Goal: Transaction & Acquisition: Subscribe to service/newsletter

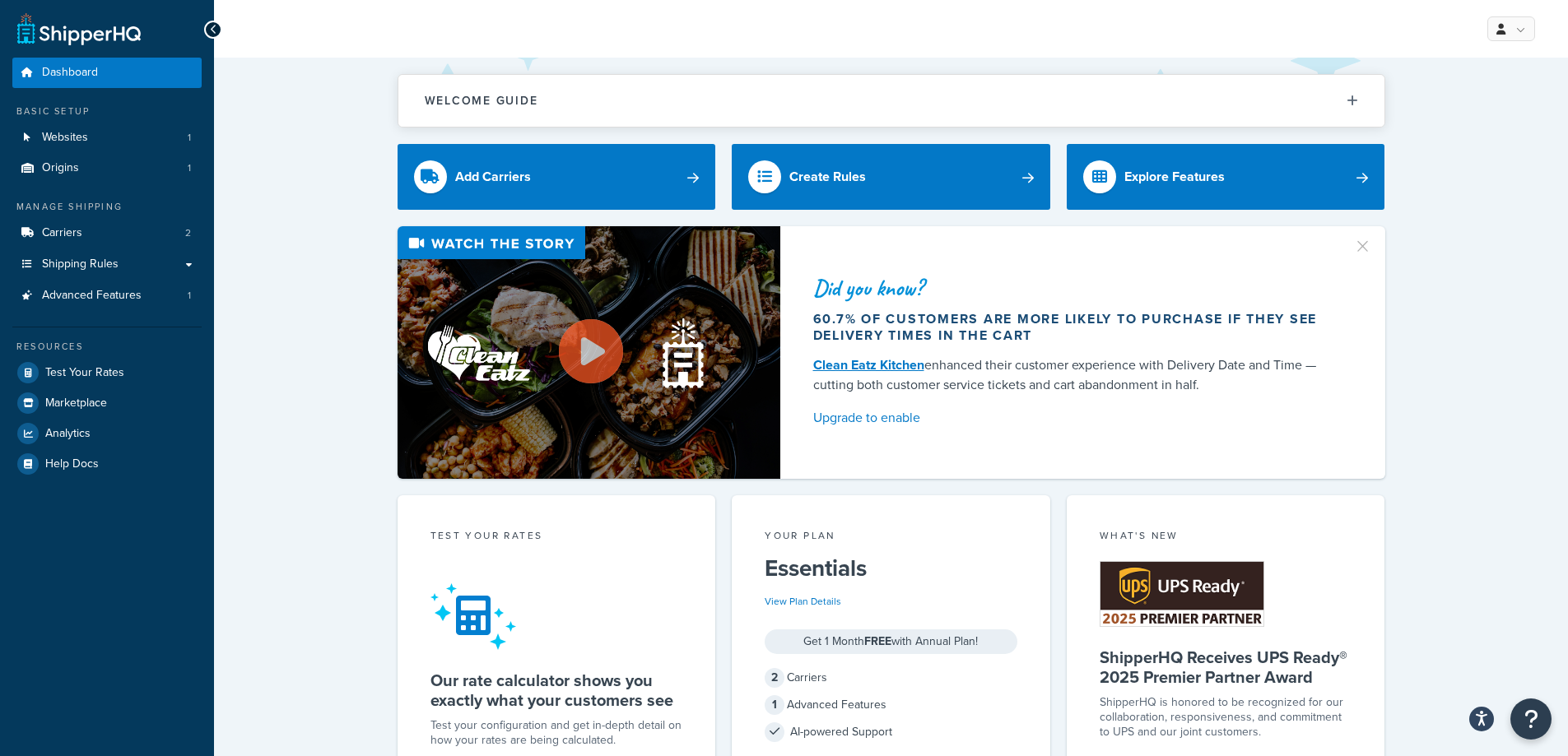
click at [211, 27] on icon at bounding box center [214, 29] width 8 height 12
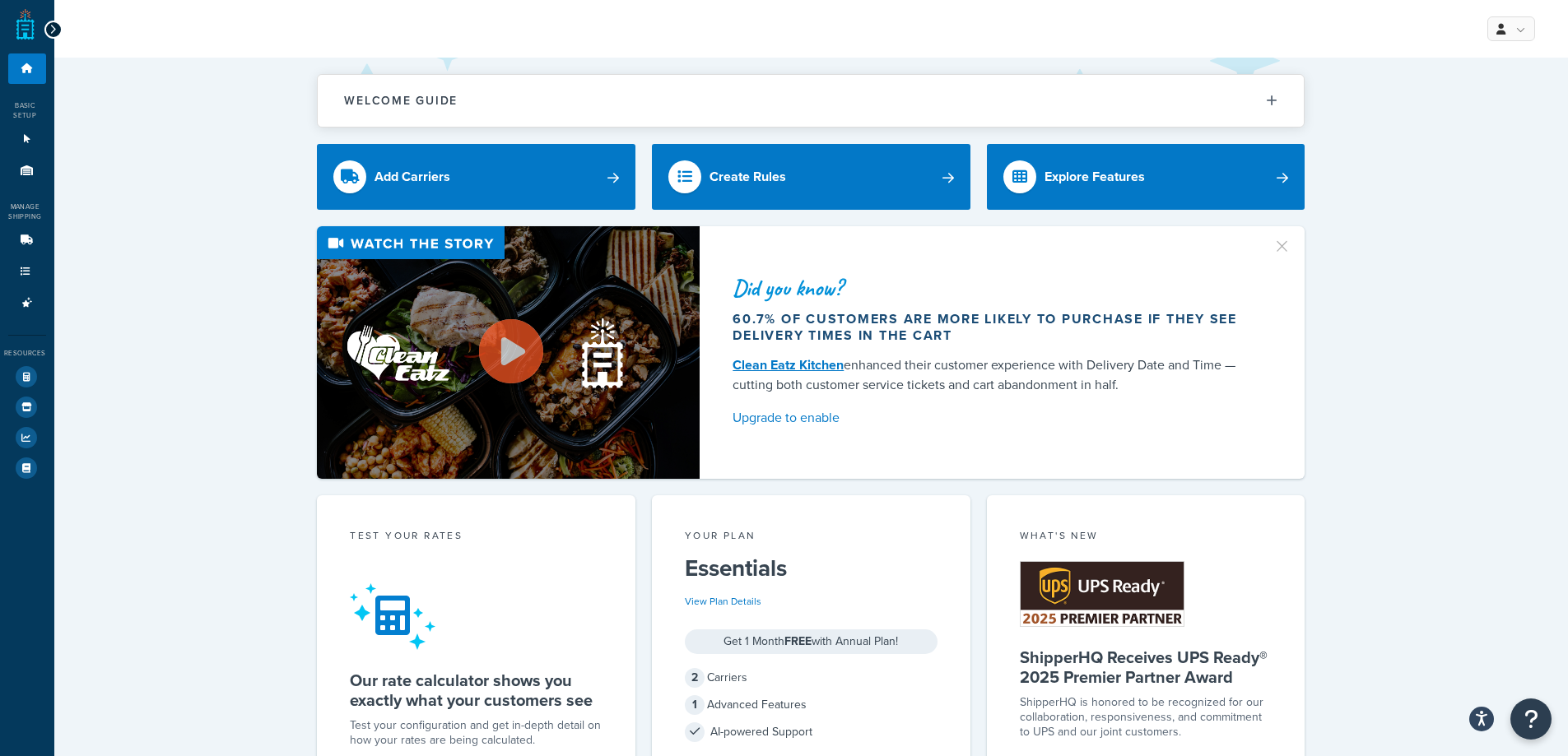
click at [56, 33] on div at bounding box center [53, 29] width 18 height 18
click at [52, 24] on icon at bounding box center [53, 29] width 8 height 12
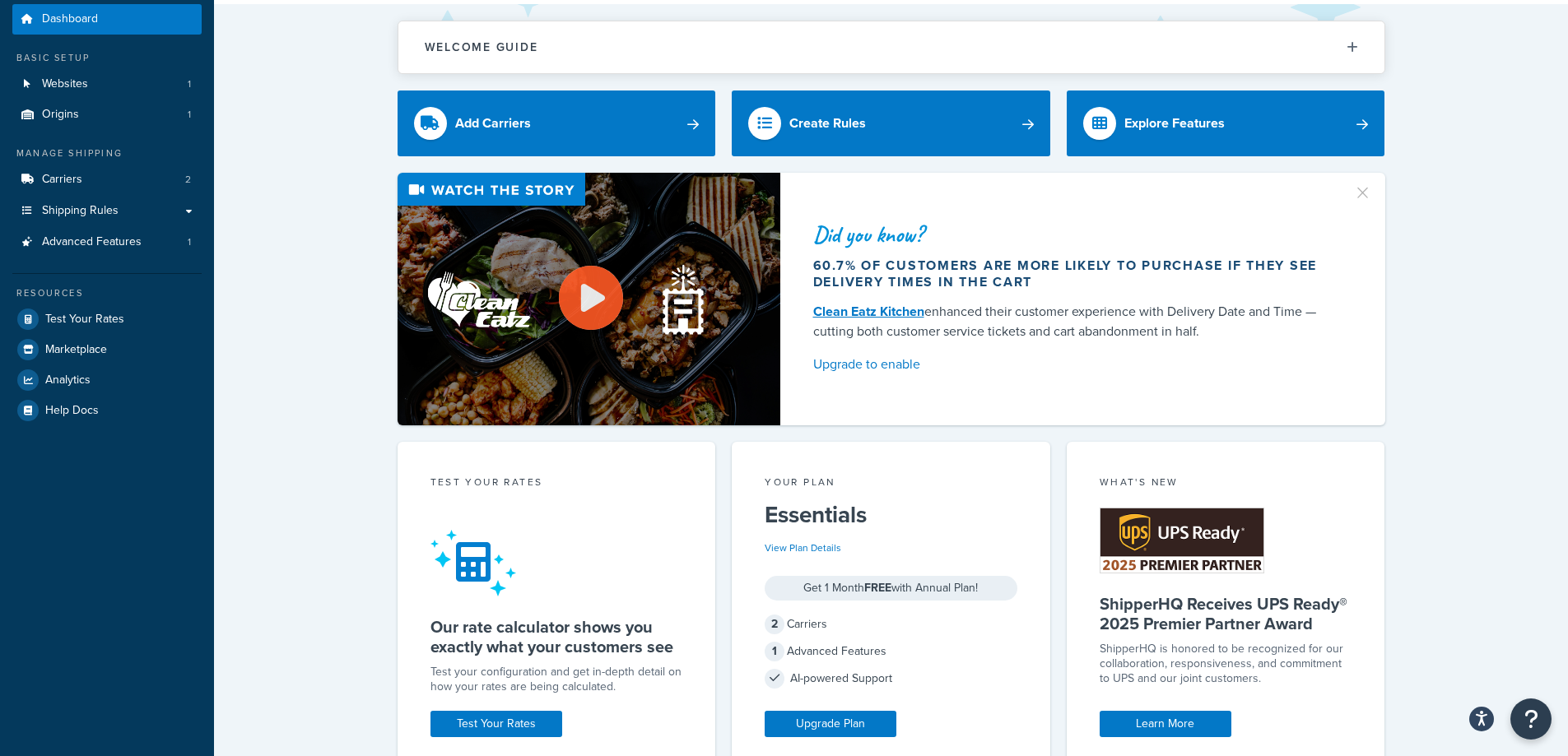
scroll to position [165, 0]
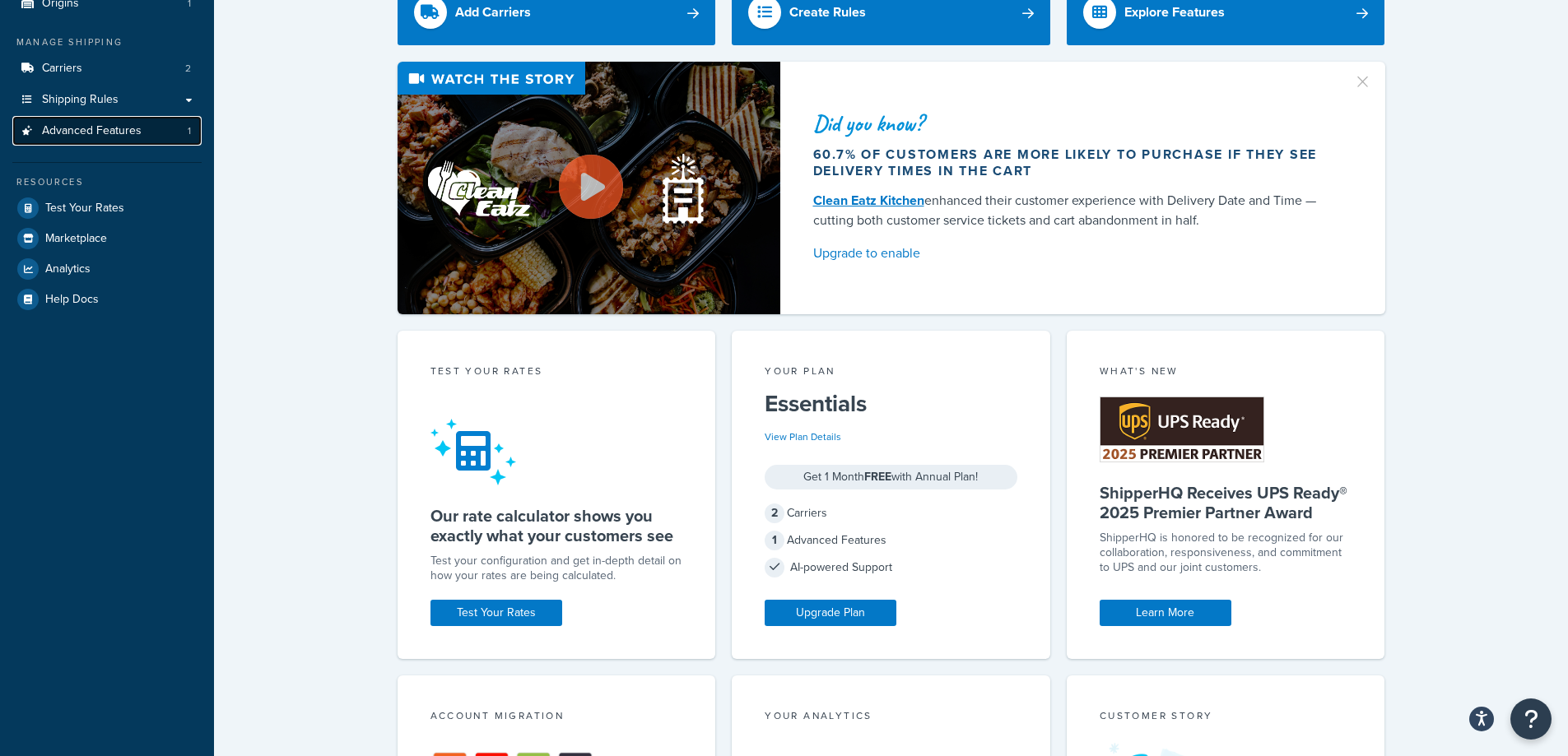
click at [175, 133] on link "Advanced Features 1" at bounding box center [107, 131] width 189 height 30
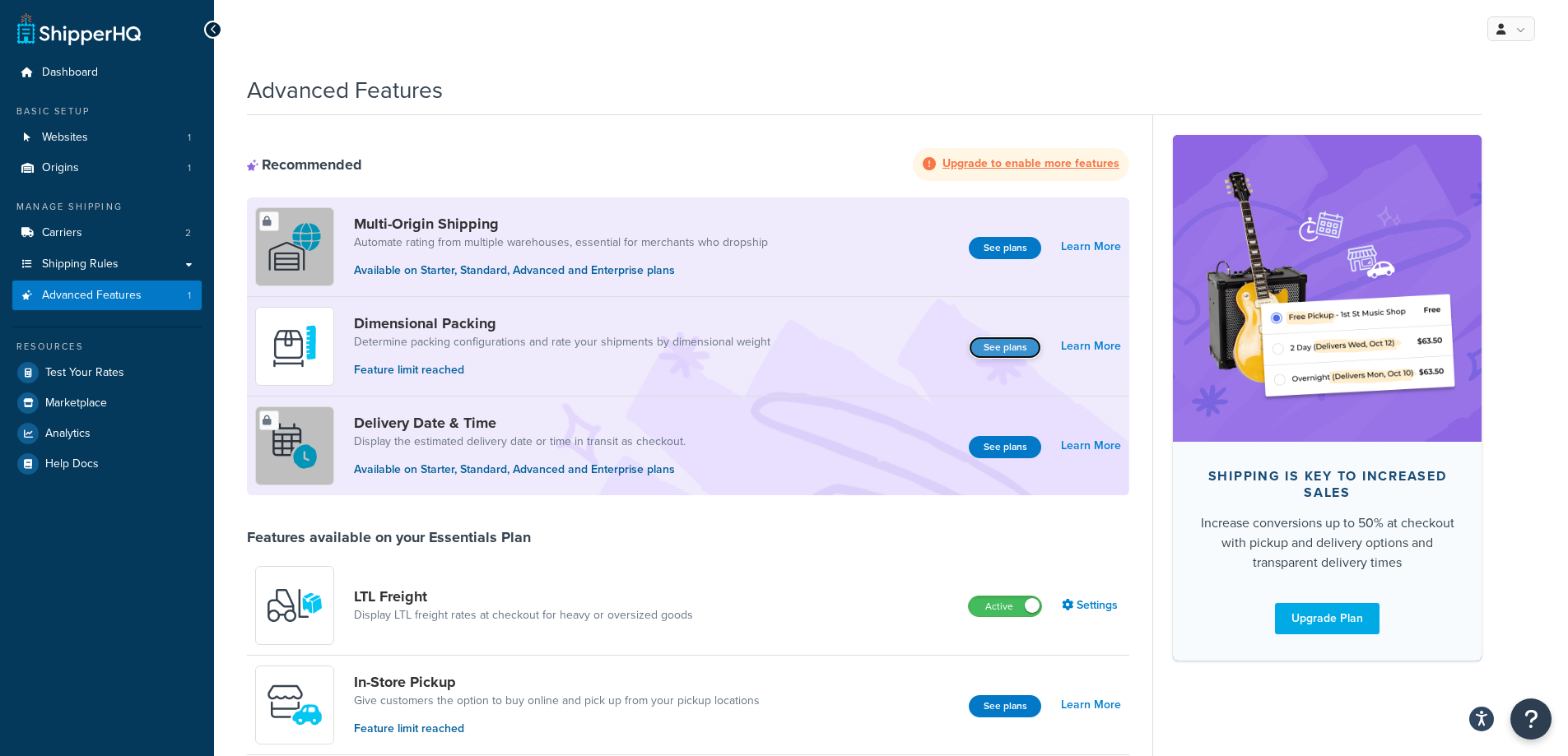
click at [1019, 350] on button "See plans" at bounding box center [1005, 348] width 73 height 23
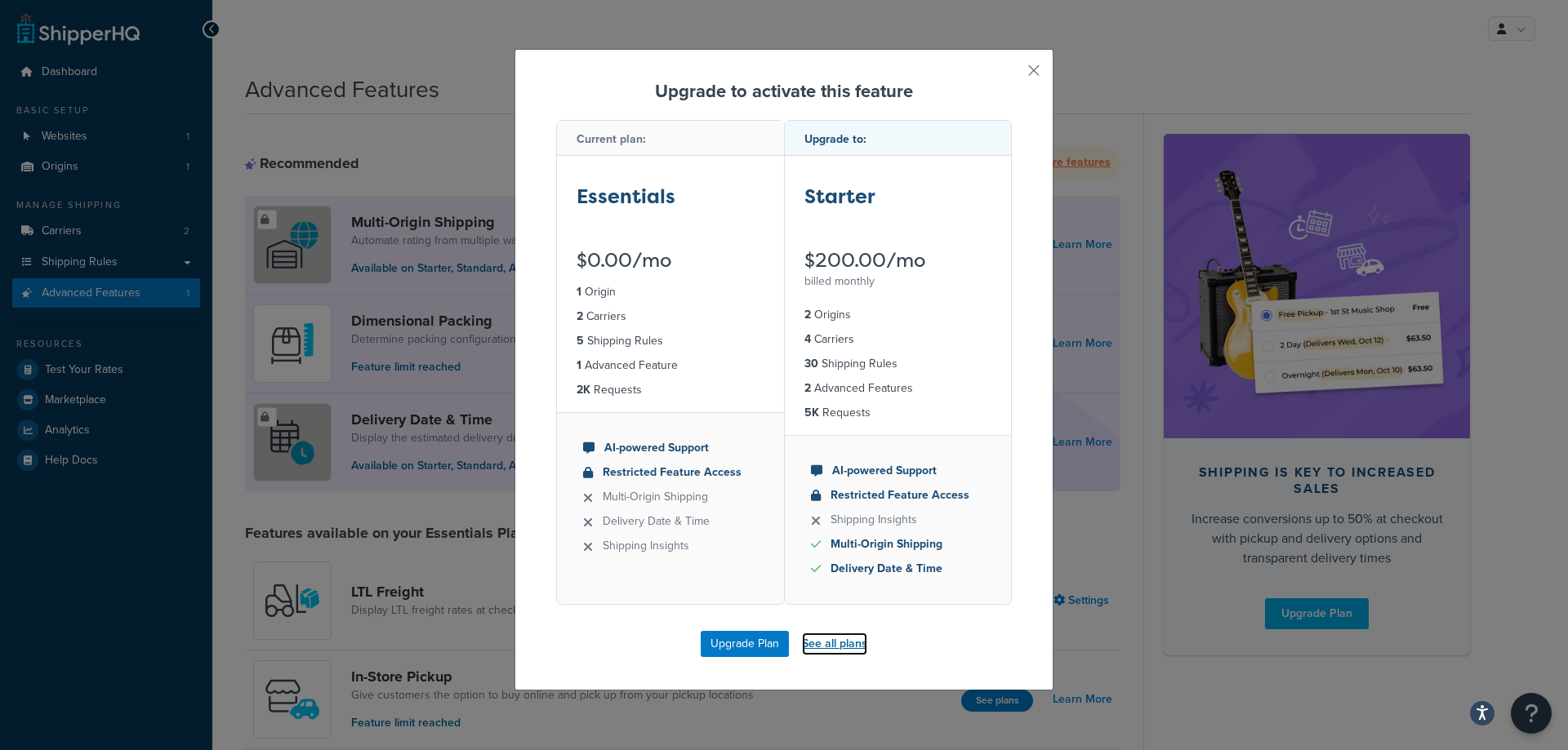
click at [821, 651] on link "See all plans" at bounding box center [834, 644] width 65 height 22
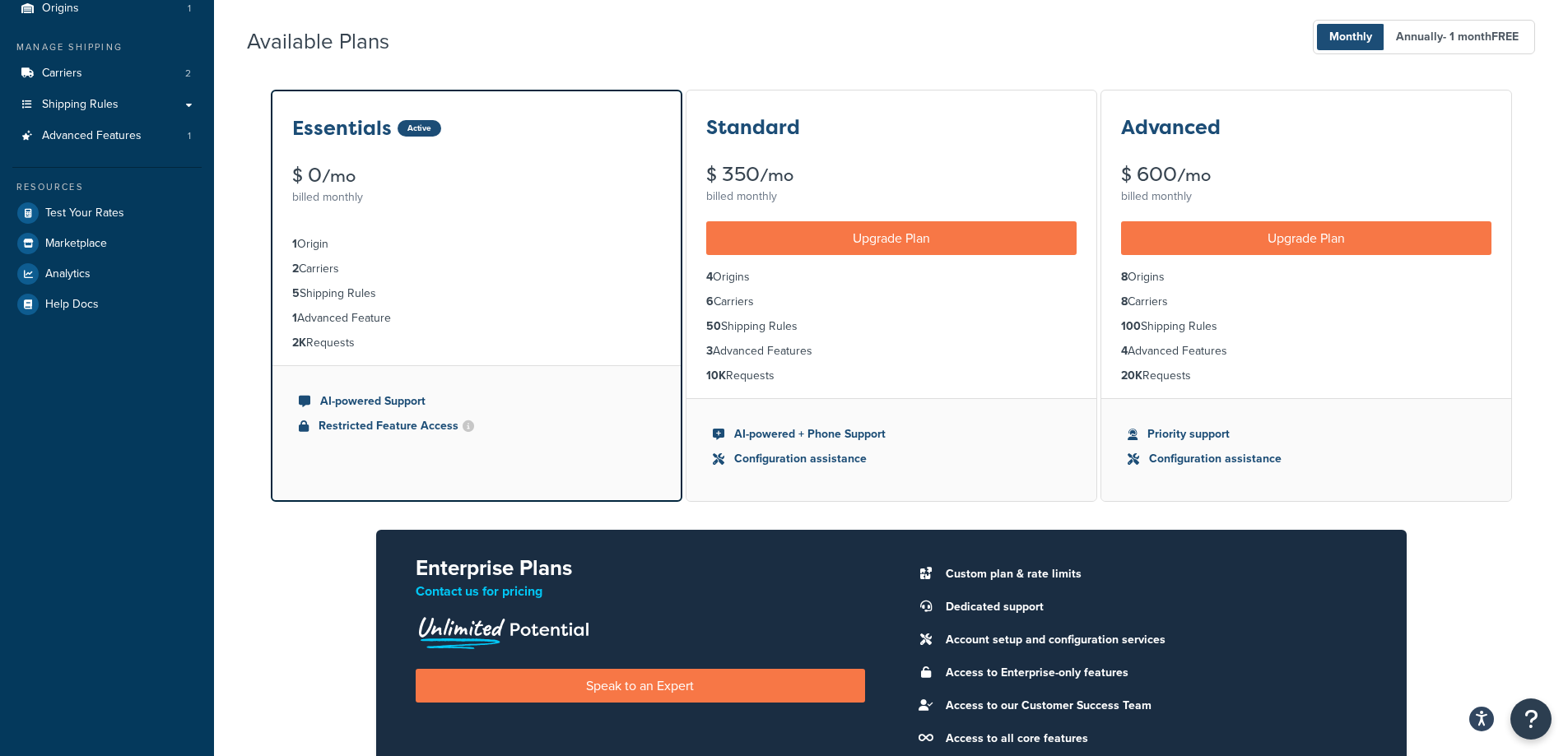
click at [875, 171] on div "$ 350 /mo" at bounding box center [891, 175] width 370 height 21
